Goal: Transaction & Acquisition: Purchase product/service

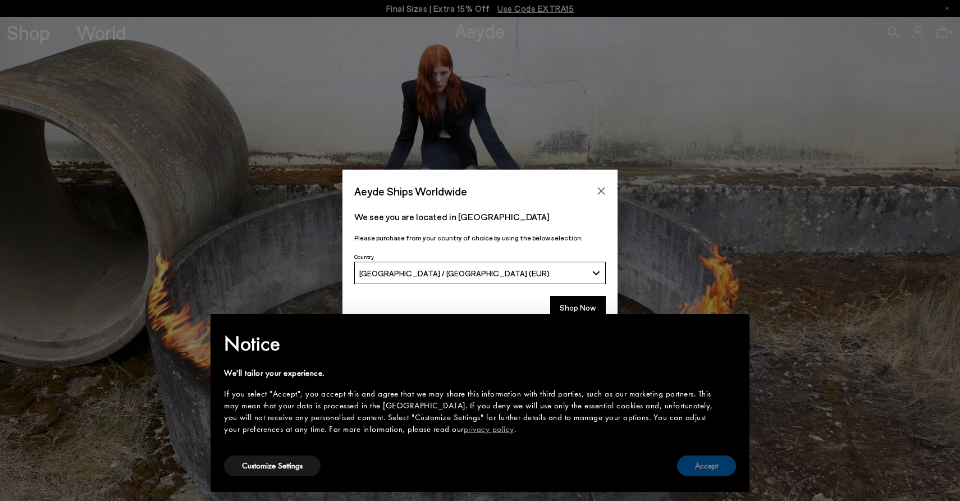
click at [721, 464] on button "Accept" at bounding box center [706, 465] width 59 height 21
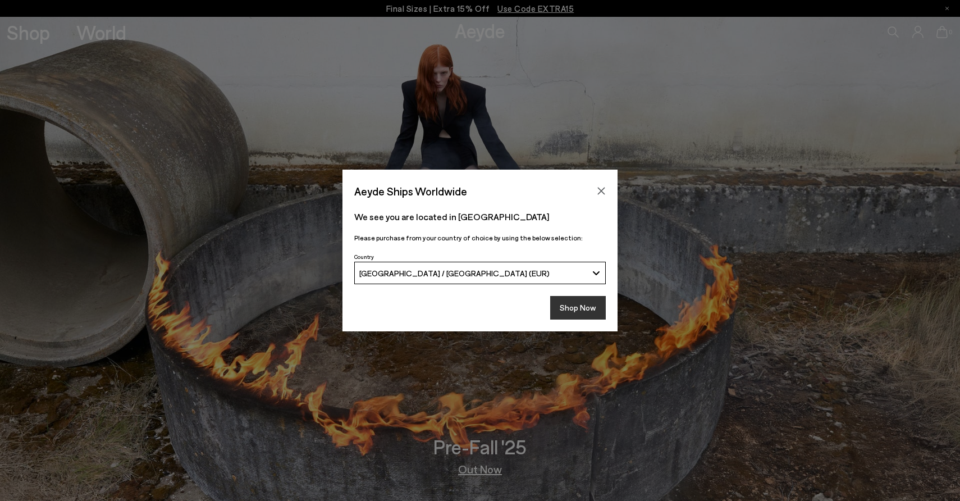
click at [573, 314] on button "Shop Now" at bounding box center [578, 308] width 56 height 24
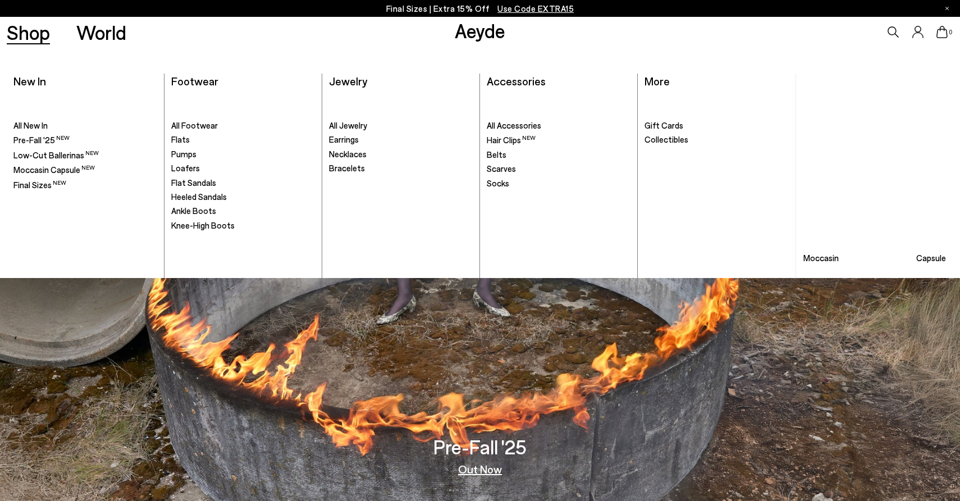
click at [35, 23] on link "Shop" at bounding box center [28, 32] width 43 height 20
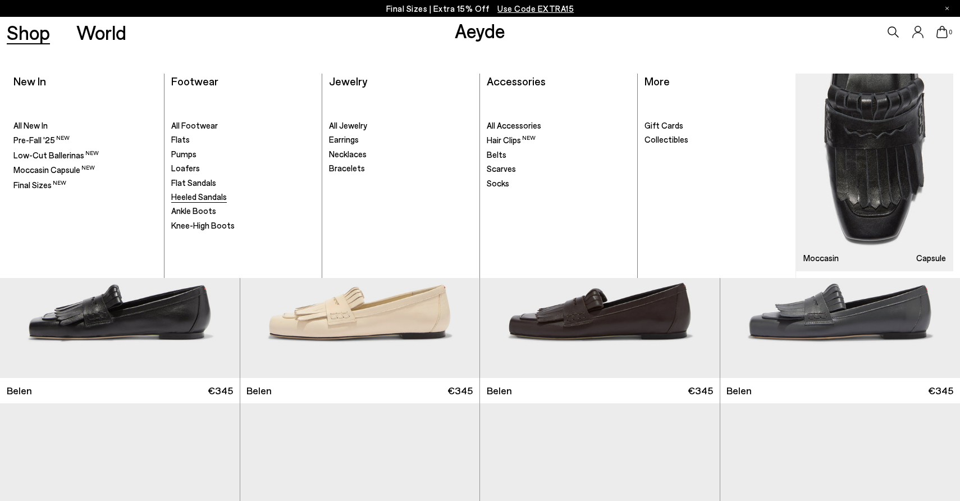
click at [193, 202] on span "Heeled Sandals" at bounding box center [199, 196] width 56 height 10
